Goal: Find specific page/section: Find specific page/section

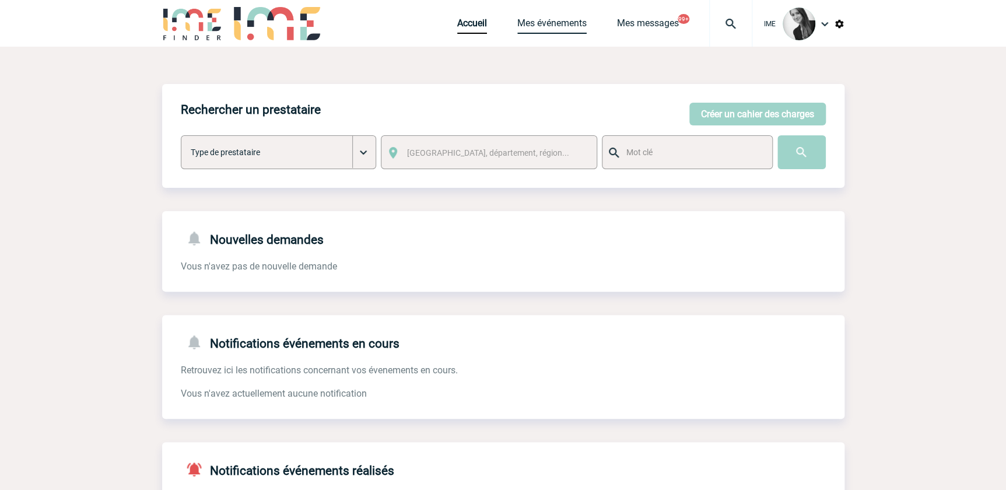
click at [577, 24] on link "Mes événements" at bounding box center [551, 25] width 69 height 16
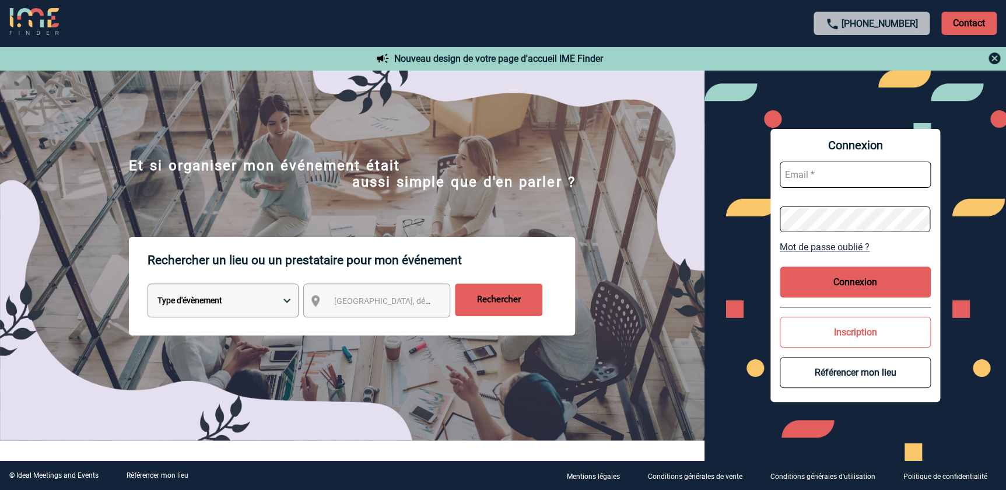
type input "[EMAIL_ADDRESS][DOMAIN_NAME]"
click at [840, 274] on button "Connexion" at bounding box center [855, 282] width 151 height 31
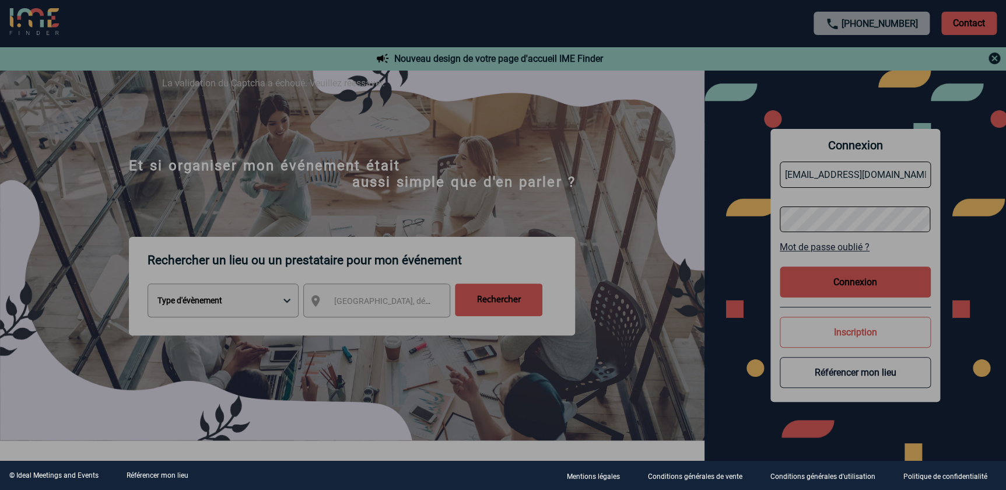
drag, startPoint x: 856, startPoint y: 283, endPoint x: 831, endPoint y: 293, distance: 27.5
click at [856, 283] on div at bounding box center [503, 245] width 1006 height 490
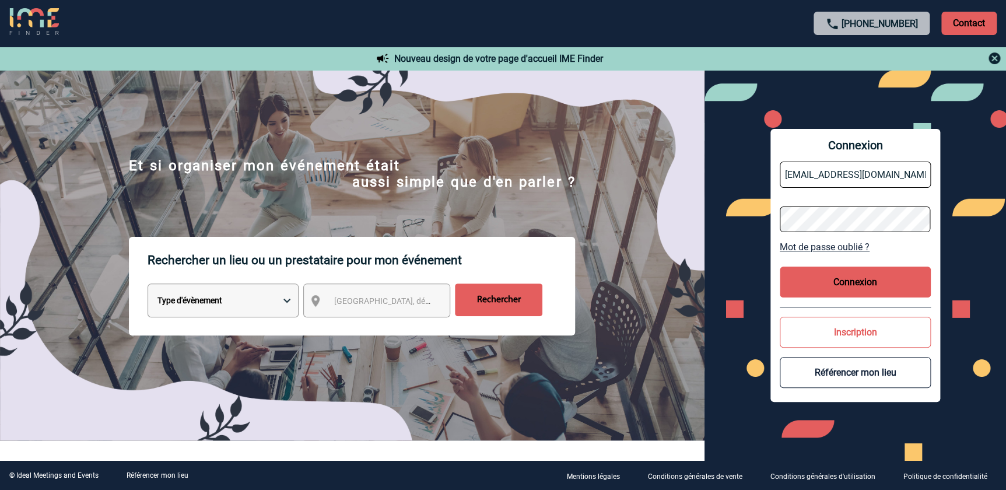
click at [858, 279] on button "Connexion" at bounding box center [855, 282] width 151 height 31
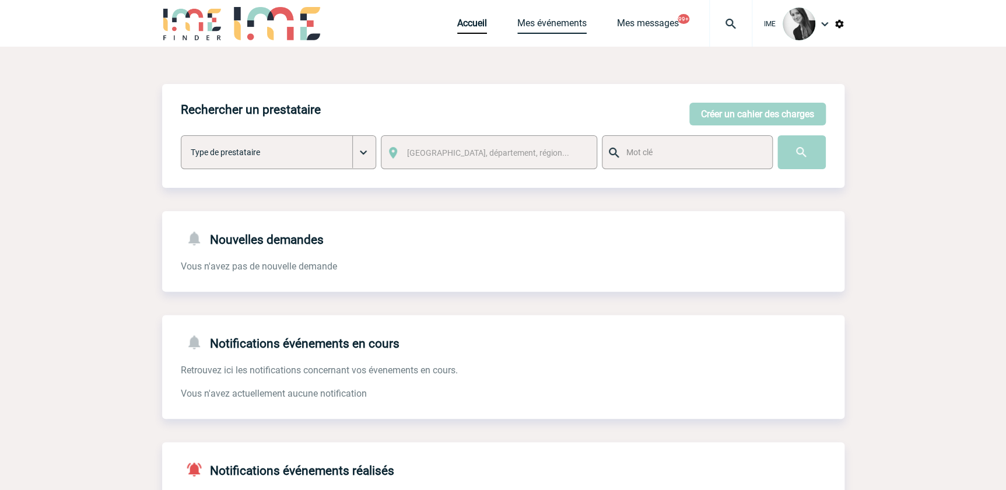
click at [557, 23] on link "Mes événements" at bounding box center [551, 25] width 69 height 16
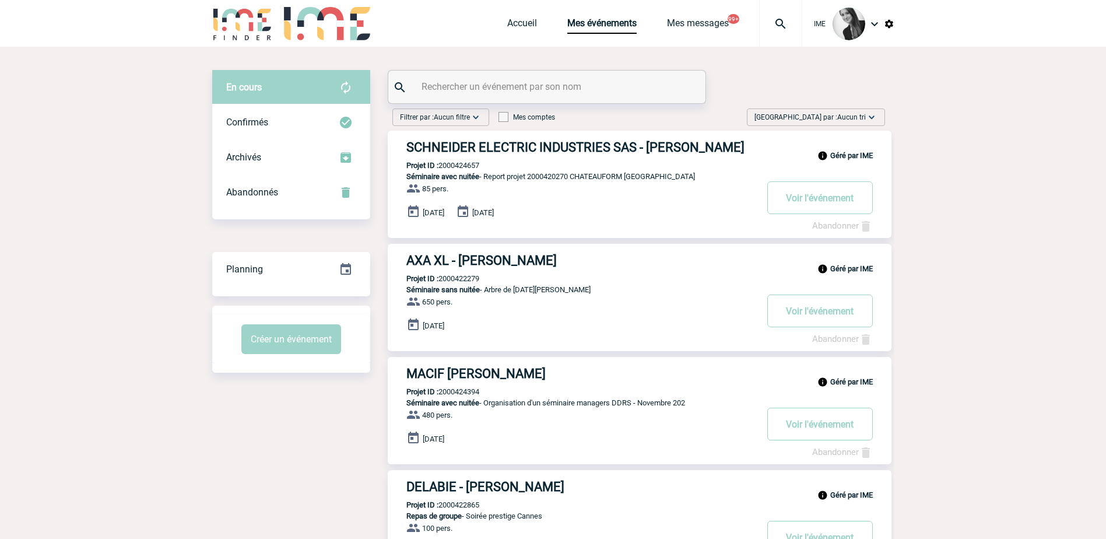
click at [870, 114] on img at bounding box center [872, 117] width 12 height 12
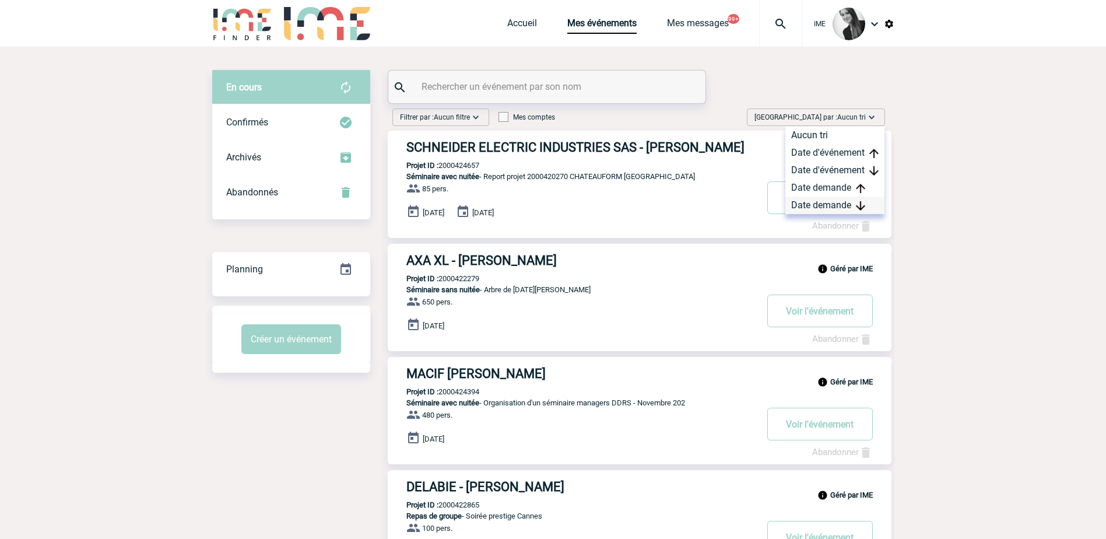
click at [833, 201] on div "Date demande" at bounding box center [835, 205] width 99 height 17
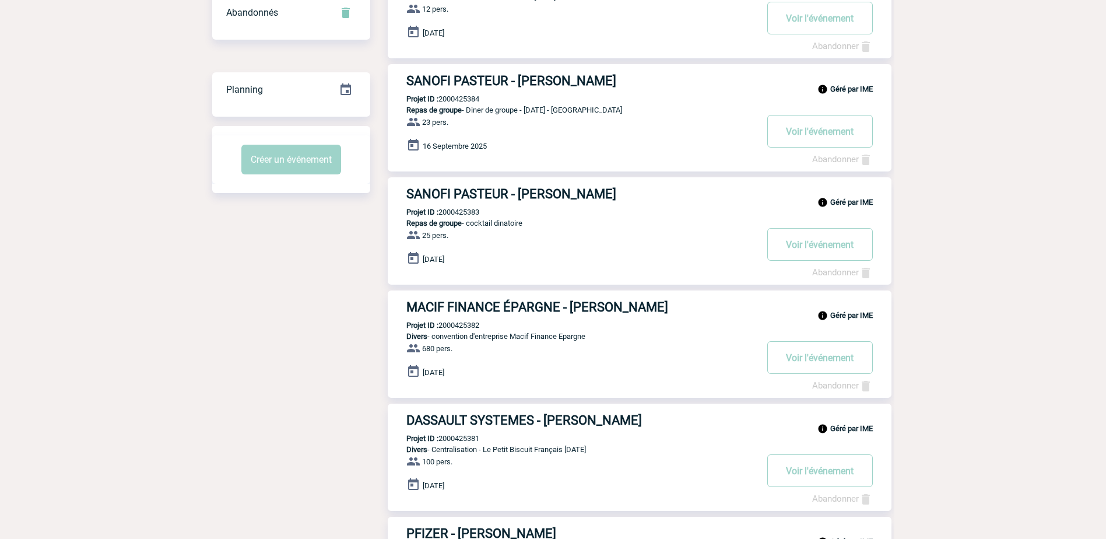
scroll to position [180, 0]
